Goal: Find contact information: Find contact information

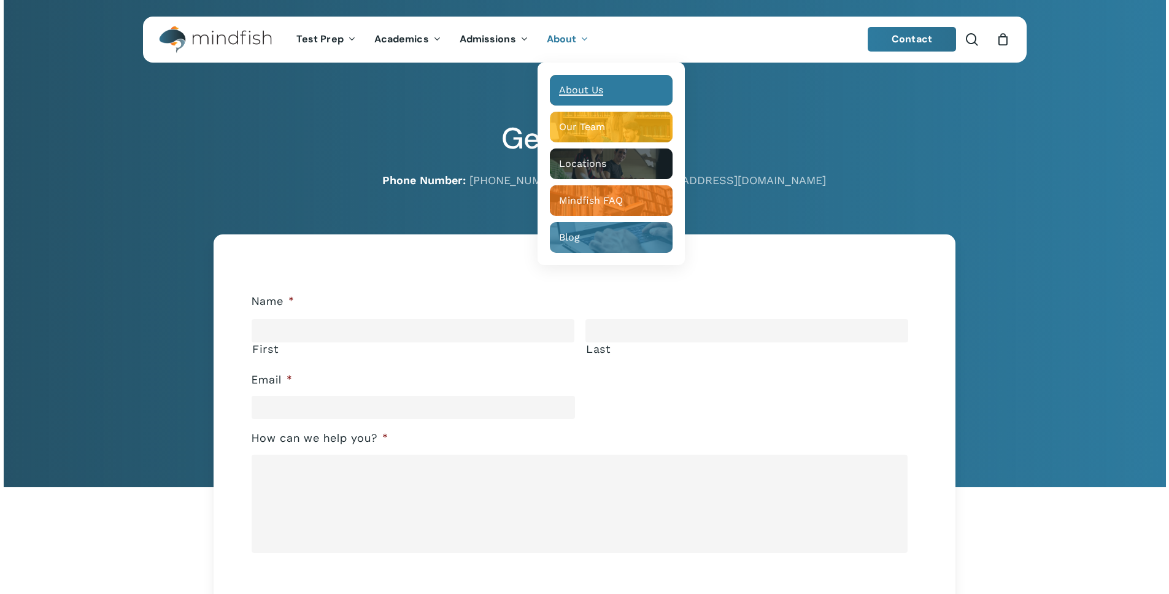
click at [595, 92] on span "About Us" at bounding box center [581, 90] width 44 height 12
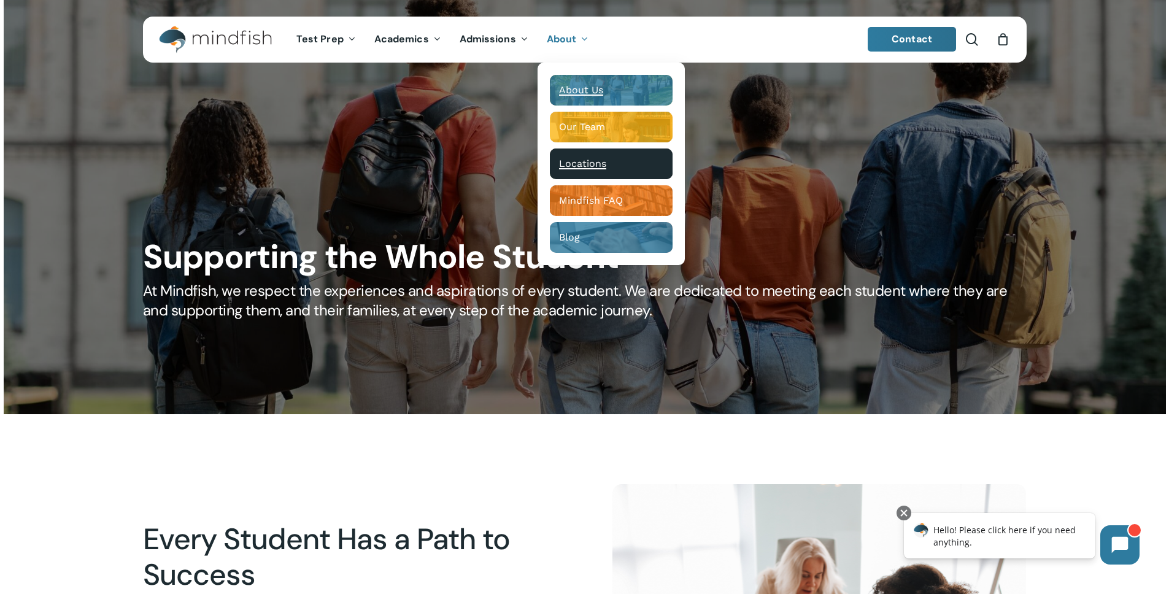
click at [594, 167] on span "Locations" at bounding box center [582, 164] width 47 height 12
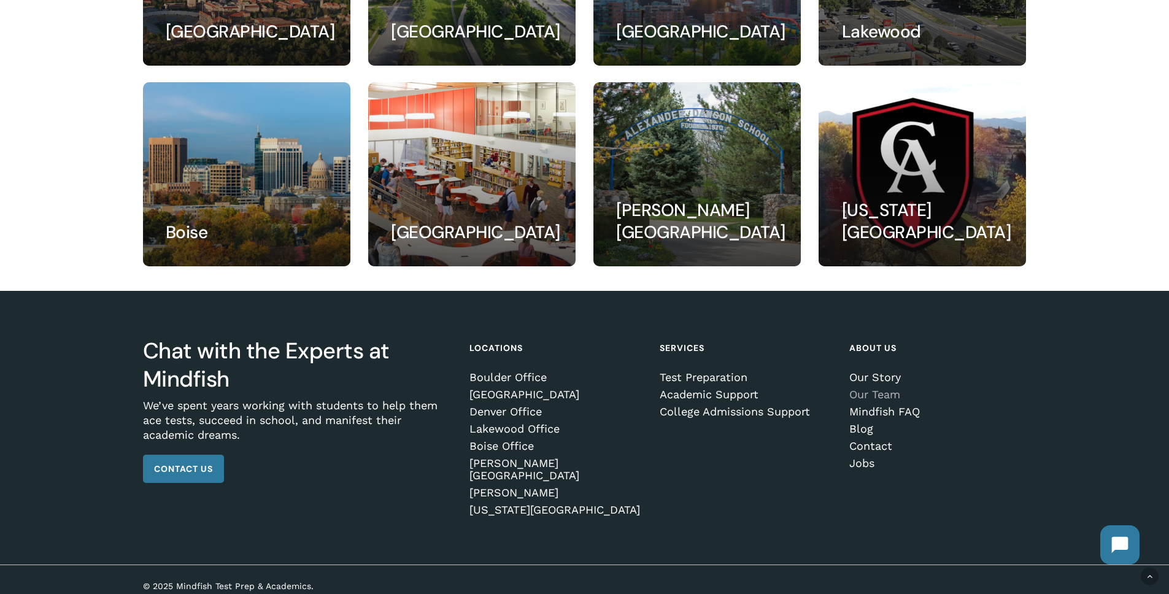
click at [898, 395] on link "Our Team" at bounding box center [935, 394] width 172 height 12
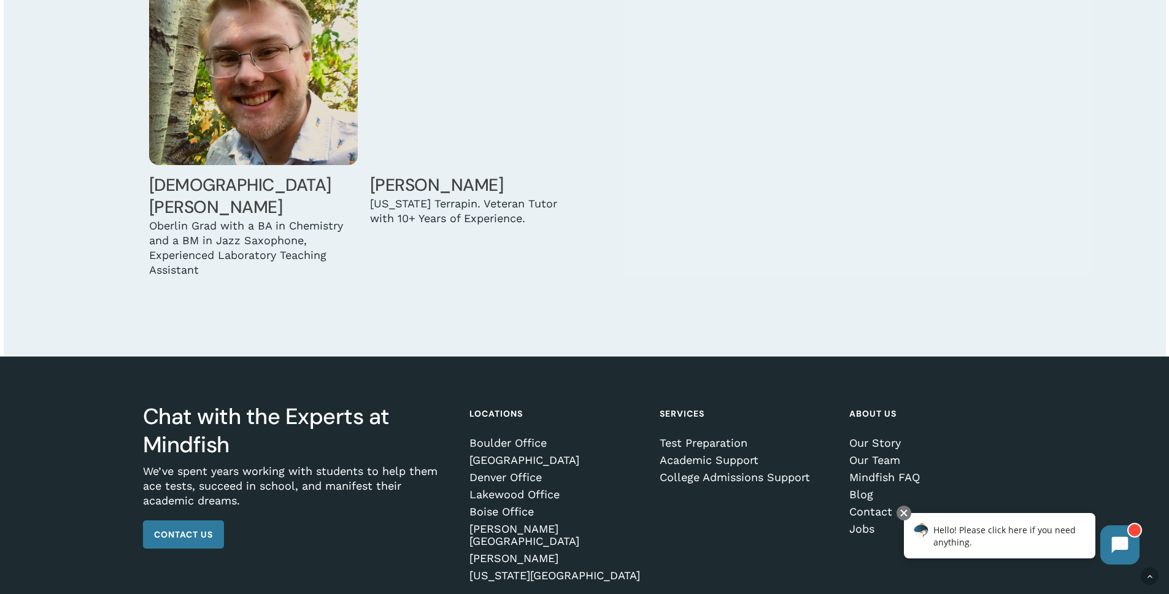
scroll to position [4183, 0]
